Goal: Information Seeking & Learning: Learn about a topic

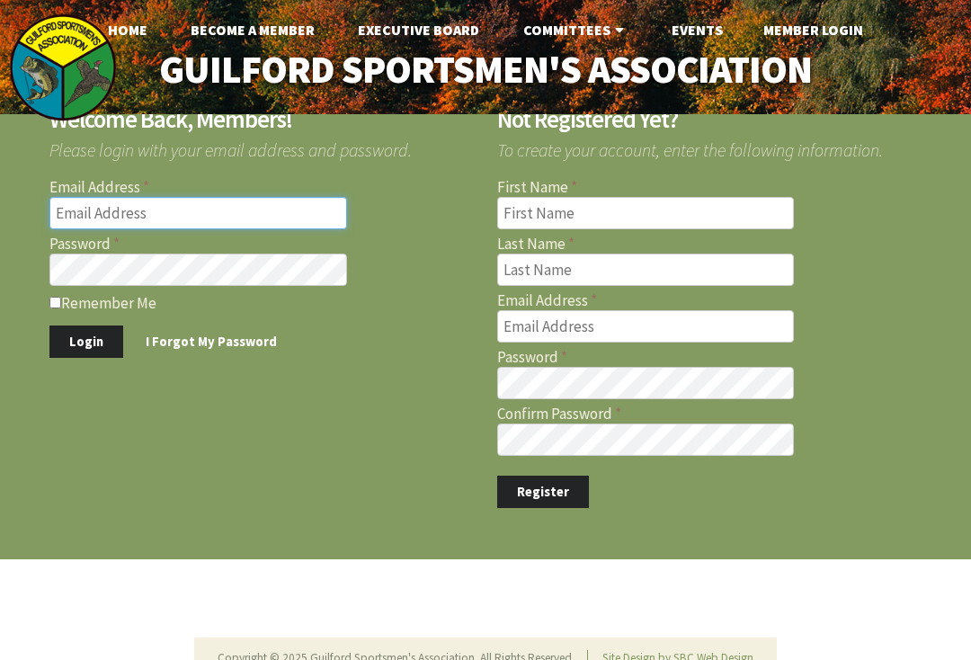
type input "jimmysperduti@hotmail.com"
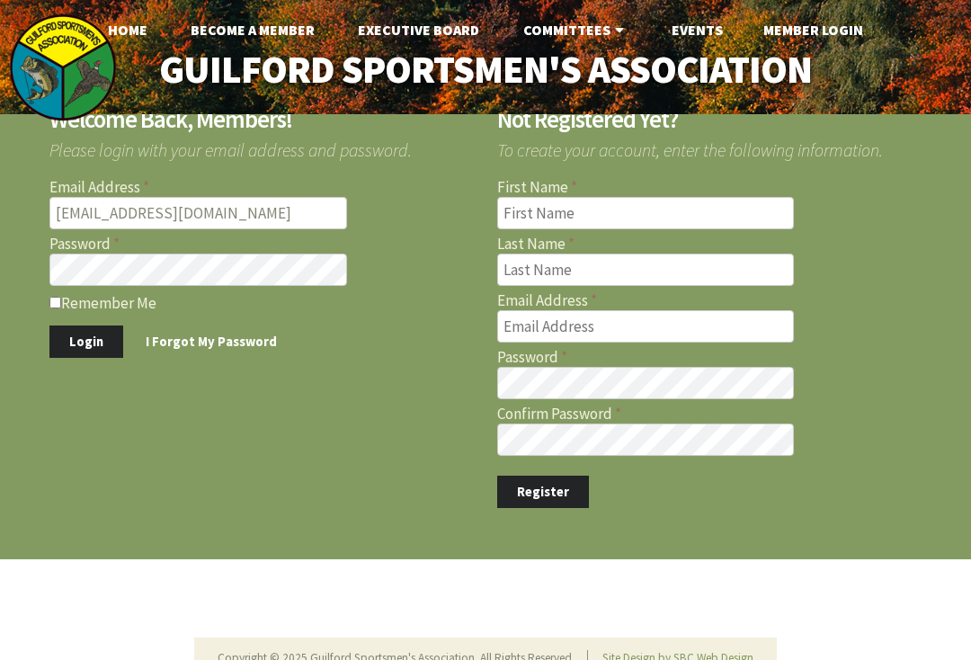
click at [85, 341] on button "Login" at bounding box center [86, 341] width 74 height 33
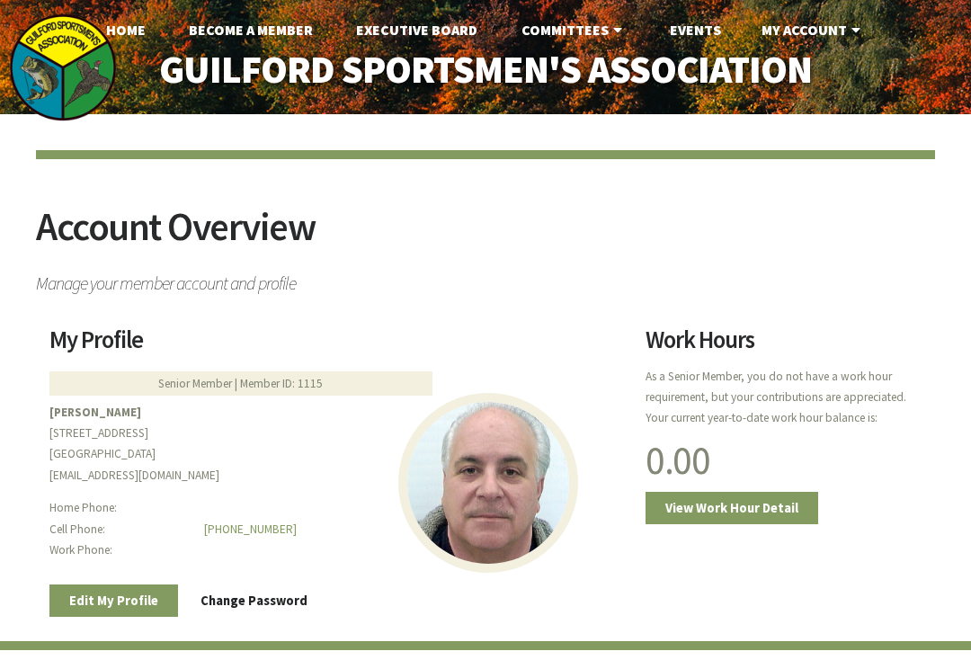
click at [129, 31] on link "Home" at bounding box center [126, 30] width 68 height 36
click at [121, 27] on link "Home" at bounding box center [126, 30] width 68 height 36
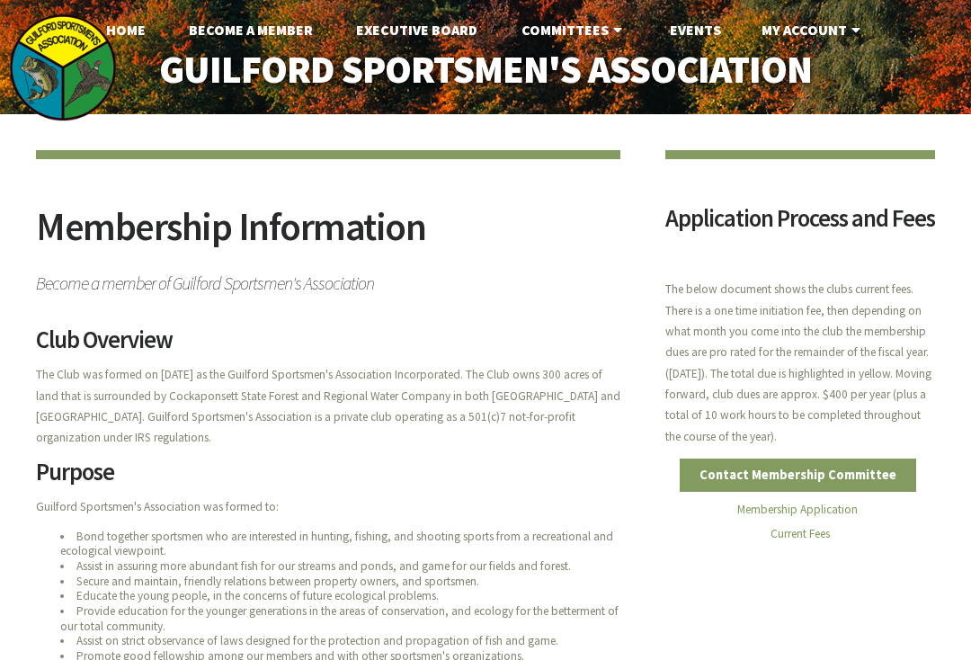
click at [123, 19] on link "Home" at bounding box center [126, 30] width 68 height 36
